Goal: Information Seeking & Learning: Find specific page/section

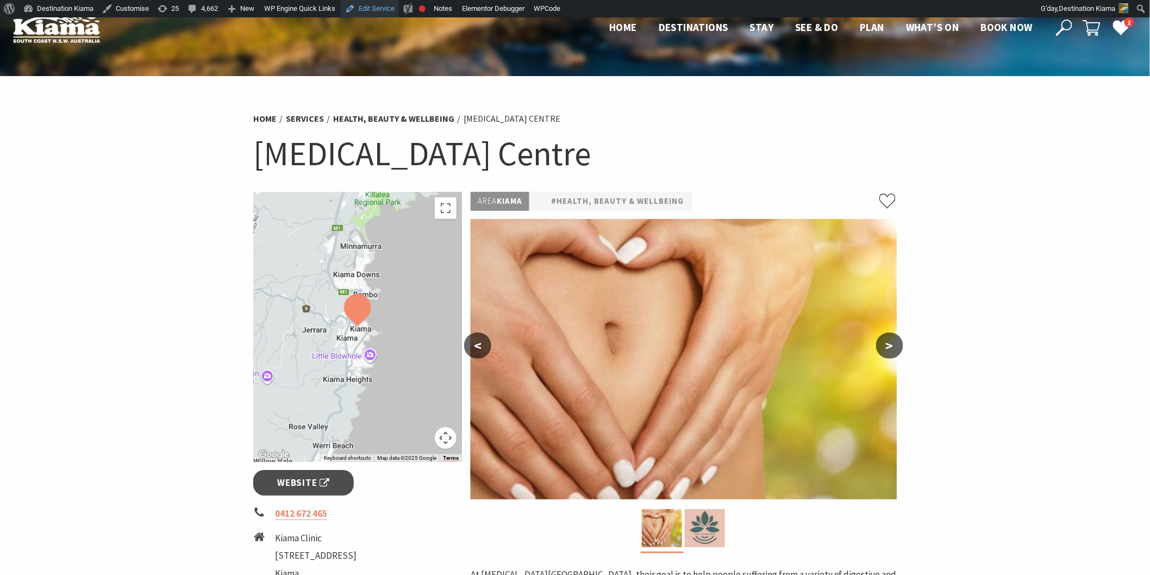
click at [360, 10] on link "Edit Service" at bounding box center [370, 8] width 58 height 17
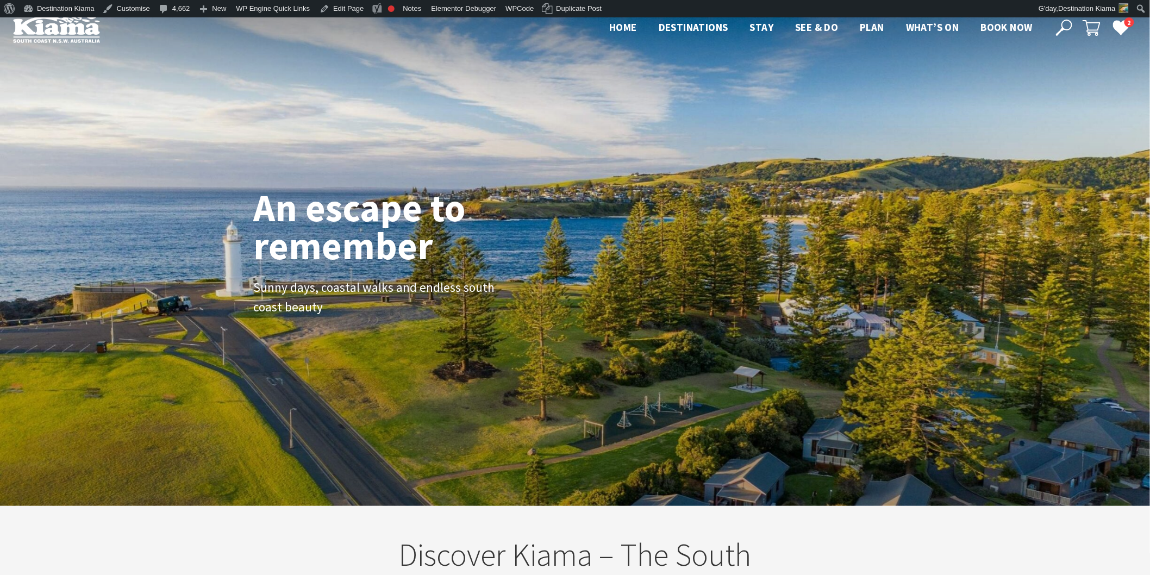
scroll to position [194, 1161]
click at [1061, 29] on icon at bounding box center [1064, 28] width 16 height 16
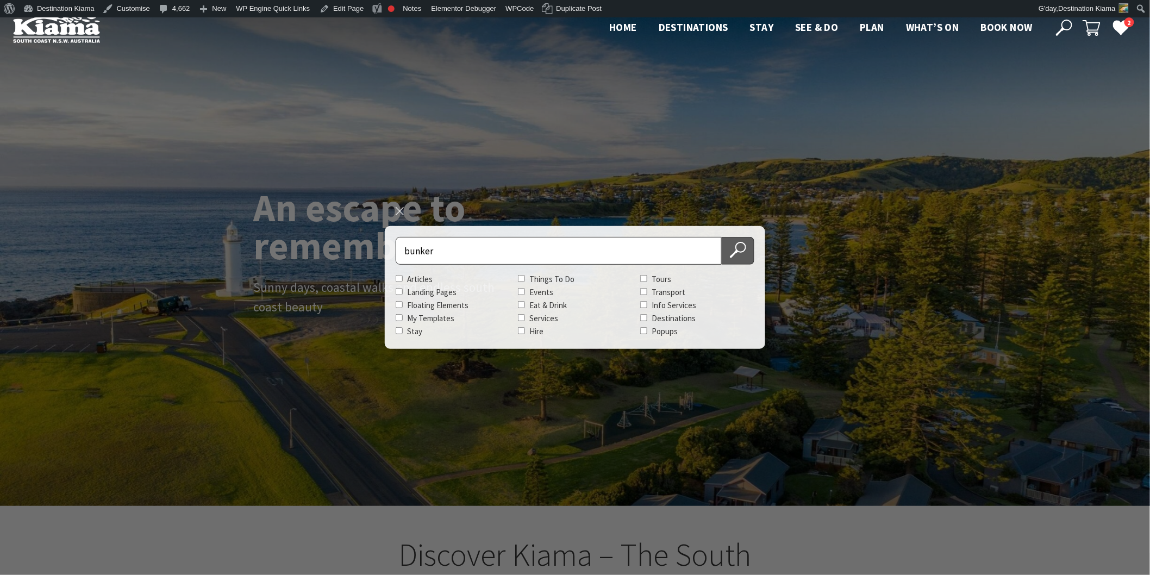
type input "bunker"
click at [741, 247] on icon at bounding box center [738, 250] width 16 height 16
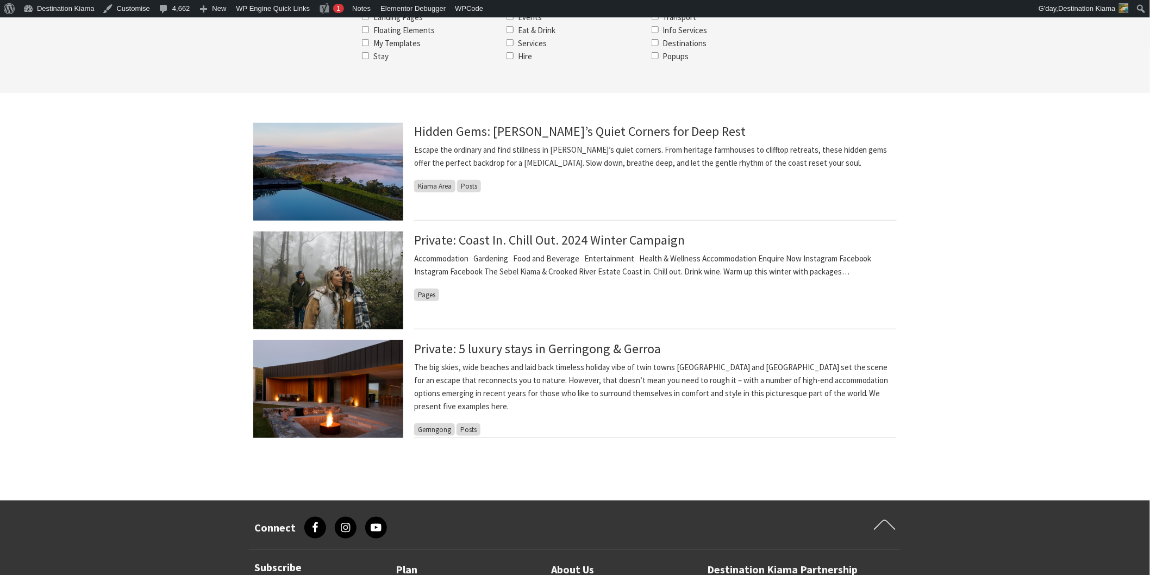
scroll to position [241, 0]
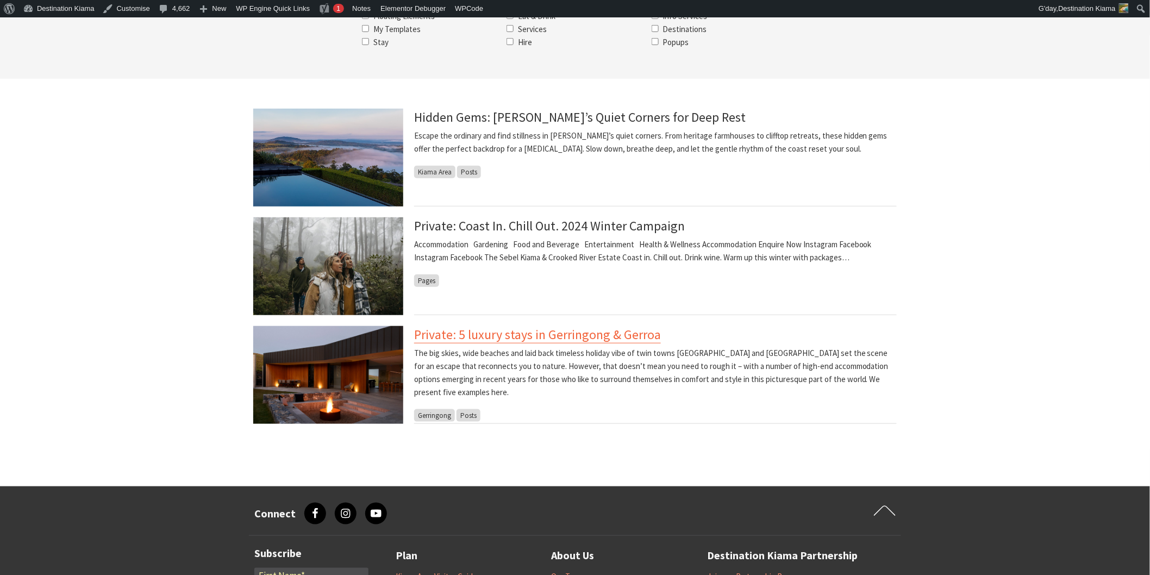
click at [470, 338] on link "Private: 5 luxury stays in Gerringong & Gerroa" at bounding box center [537, 334] width 247 height 17
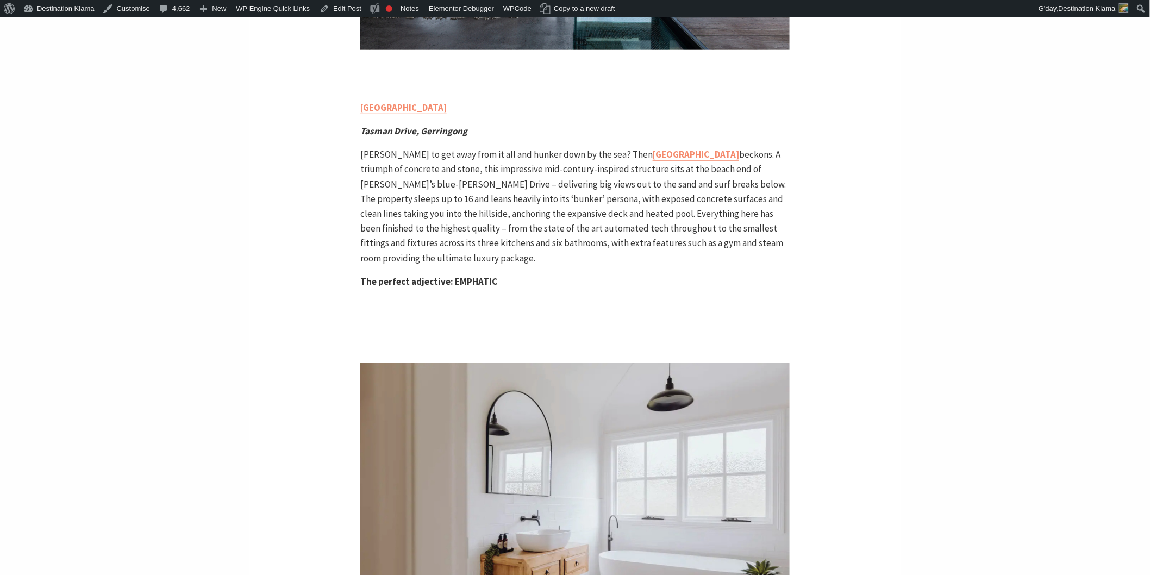
scroll to position [2114, 0]
